Goal: Information Seeking & Learning: Learn about a topic

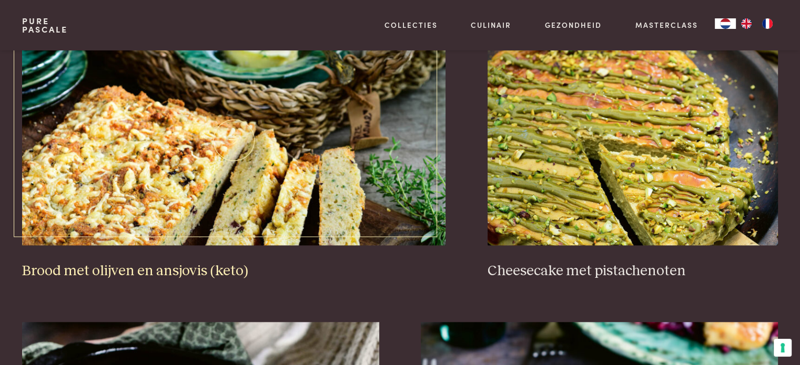
scroll to position [1052, 0]
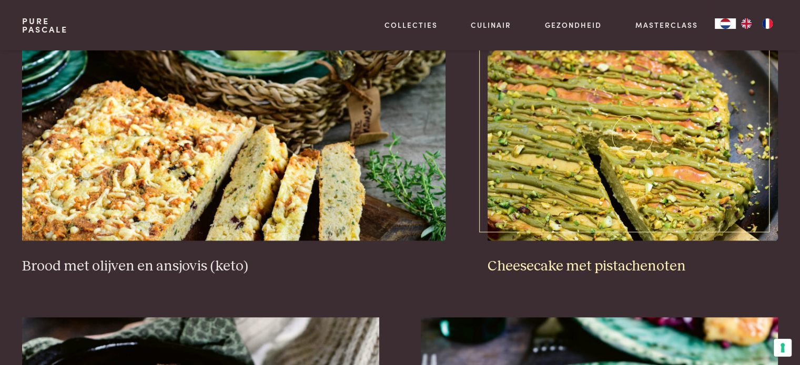
click at [585, 179] on img at bounding box center [632, 135] width 290 height 210
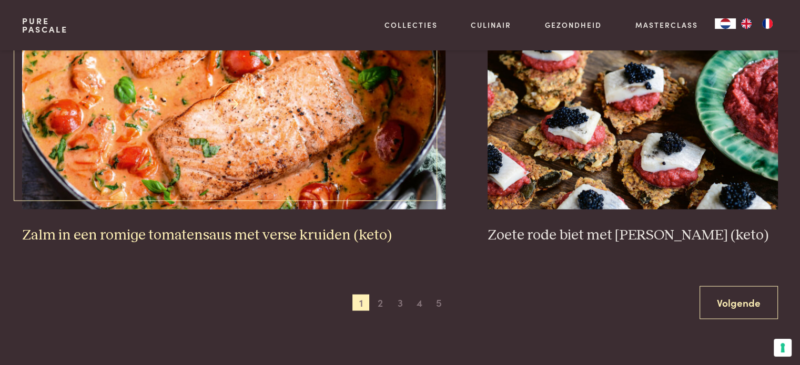
scroll to position [1945, 0]
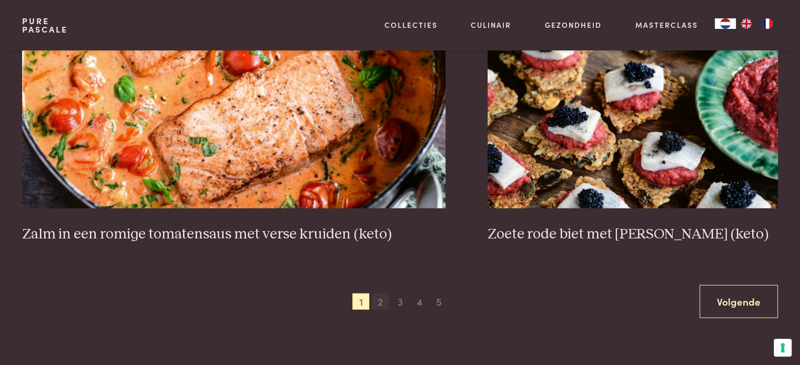
click at [383, 302] on span "2" at bounding box center [380, 301] width 17 height 17
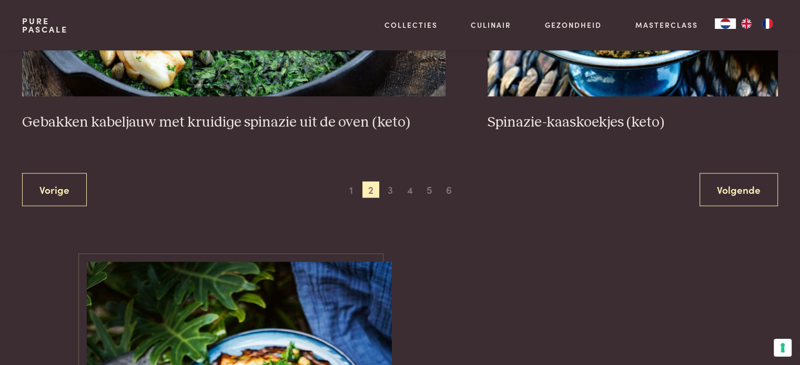
scroll to position [2082, 0]
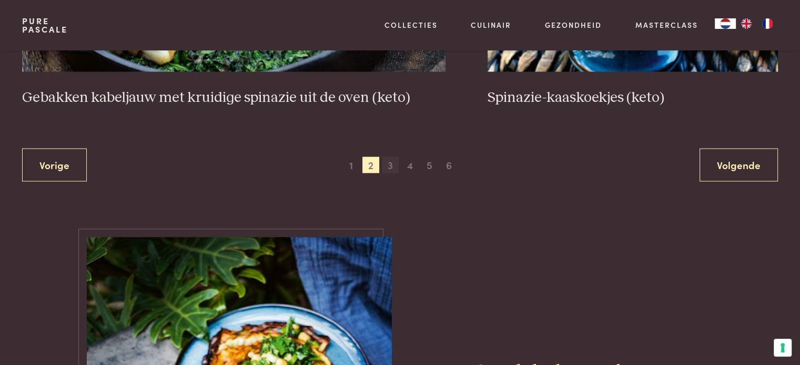
click at [391, 167] on span "3" at bounding box center [390, 165] width 17 height 17
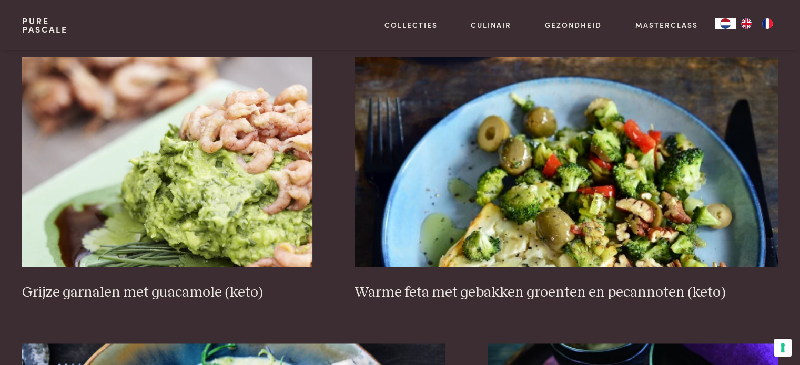
scroll to position [1661, 0]
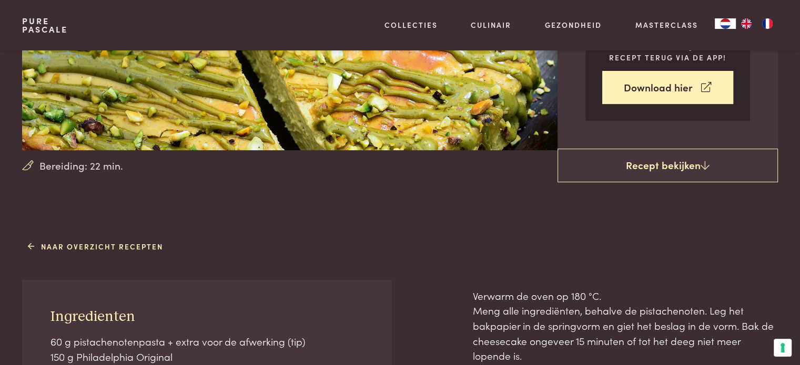
scroll to position [263, 0]
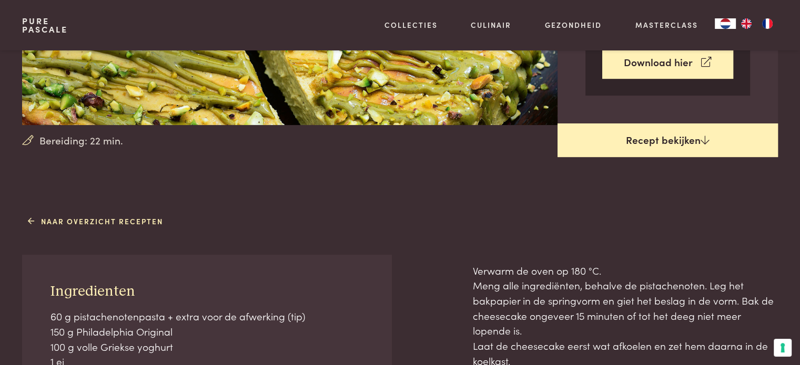
click at [646, 139] on link "Recept bekijken" at bounding box center [667, 141] width 220 height 34
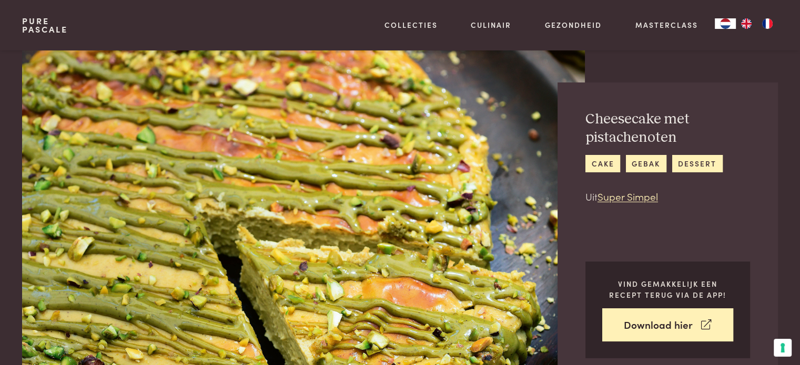
scroll to position [475, 0]
